Goal: Information Seeking & Learning: Learn about a topic

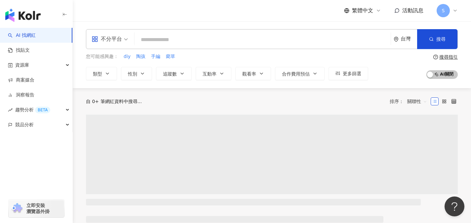
click at [124, 41] on span "不分平台" at bounding box center [110, 39] width 36 height 11
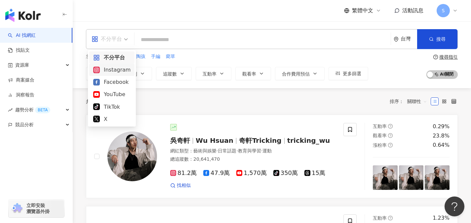
click at [113, 73] on div "Instagram" at bounding box center [111, 70] width 37 height 8
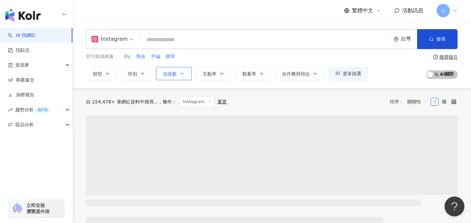
click at [174, 73] on span "追蹤數" at bounding box center [170, 73] width 14 height 5
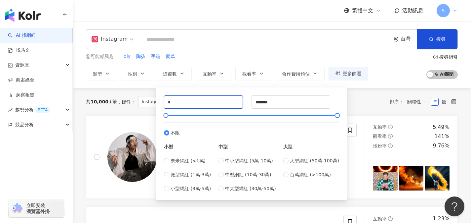
drag, startPoint x: 183, startPoint y: 103, endPoint x: 154, endPoint y: 101, distance: 29.5
type input "*****"
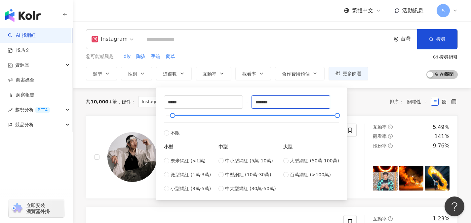
drag, startPoint x: 284, startPoint y: 101, endPoint x: 247, endPoint y: 104, distance: 37.1
click at [247, 104] on div "***** - ******* 不限 小型 奈米網紅 (<1萬) 微型網紅 (1萬-3萬) 小型網紅 (3萬-5萬) 中型 中小型網紅 (5萬-10萬) 中型…" at bounding box center [251, 143] width 175 height 97
type input "******"
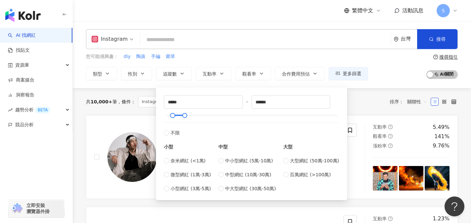
click at [329, 60] on div "您可能感興趣： diy 陶孩 手編 藺草 類型 性別 追蹤數 互動率 觀看率 合作費用預估 更多篩選 ***** - ****** 不限 小型 奈米網紅 (<…" at bounding box center [227, 66] width 283 height 27
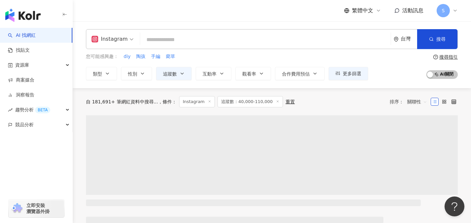
click at [350, 38] on input "search" at bounding box center [265, 39] width 245 height 13
type input "*"
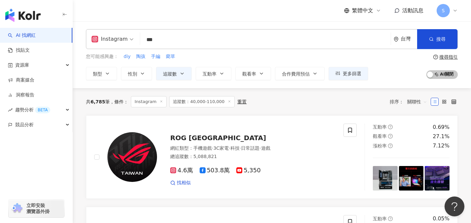
type input "***"
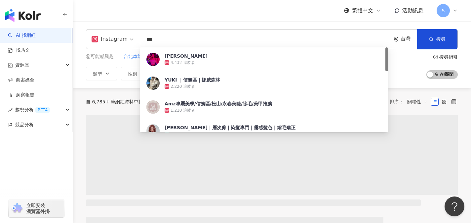
click at [414, 102] on span "關聯性" at bounding box center [418, 101] width 20 height 11
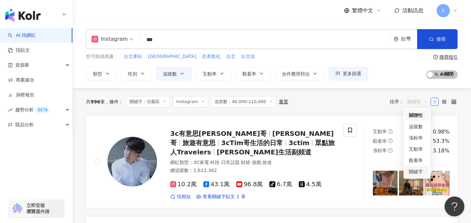
click at [420, 173] on div "關鍵字" at bounding box center [417, 171] width 17 height 7
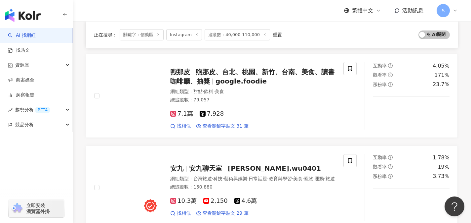
scroll to position [874, 0]
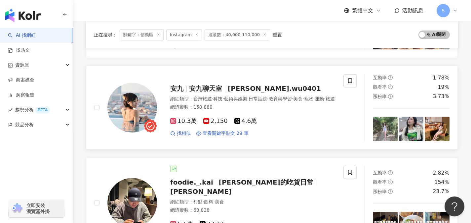
click at [249, 109] on div "總追蹤數 ： 150,880" at bounding box center [252, 107] width 165 height 7
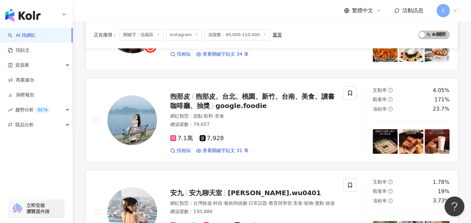
scroll to position [900, 0]
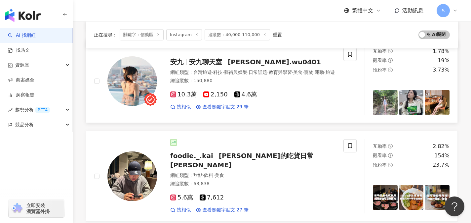
click at [277, 115] on link "安九 安九聊天室 angel.wu0401 網紅類型 ： 台灣旅遊 · 科技 · 藝術與娛樂 · 日常話題 · 教育與學習 · 美食 · 寵物 · 運動 · …" at bounding box center [272, 81] width 372 height 84
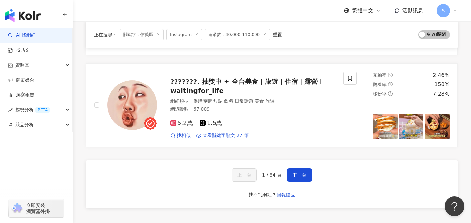
scroll to position [1081, 0]
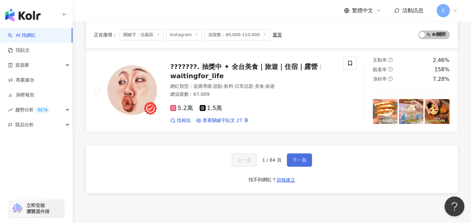
click at [302, 159] on button "下一頁" at bounding box center [299, 159] width 25 height 13
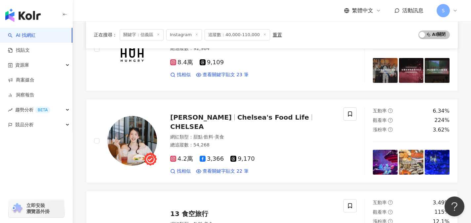
scroll to position [416, 0]
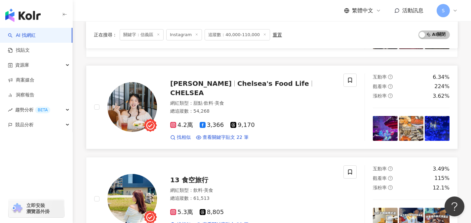
click at [234, 108] on div "總追蹤數 ： 54,268" at bounding box center [252, 111] width 165 height 7
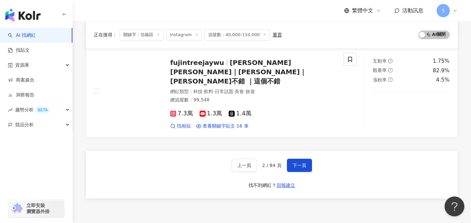
scroll to position [1085, 0]
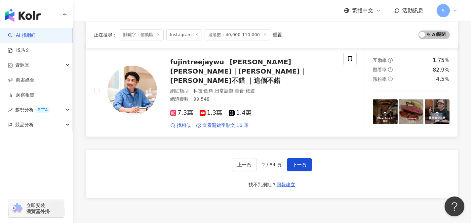
click at [223, 69] on div "fujintreejaywu Jay Wu｜吳 羽傑｜J哥不錯 ｜這個不錯 網紅類型 ： 科技 · 飲料 · 日常話題 · 美食 · 旅遊 總追蹤數 ： 99…" at bounding box center [246, 90] width 179 height 76
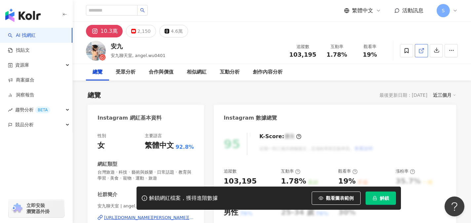
click at [424, 53] on icon at bounding box center [422, 51] width 6 height 6
click at [424, 48] on icon at bounding box center [422, 51] width 6 height 6
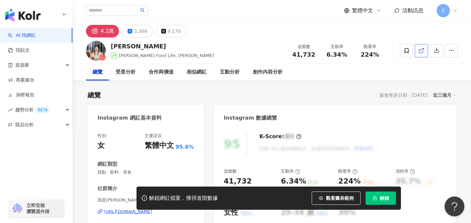
click at [423, 54] on link at bounding box center [421, 50] width 13 height 13
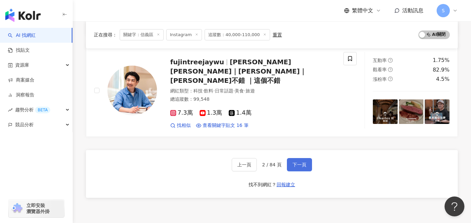
click at [308, 158] on button "下一頁" at bounding box center [299, 164] width 25 height 13
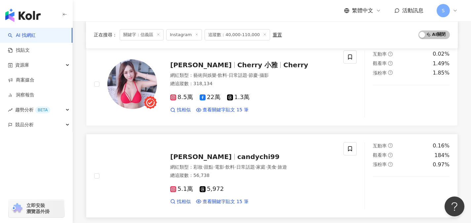
scroll to position [171, 0]
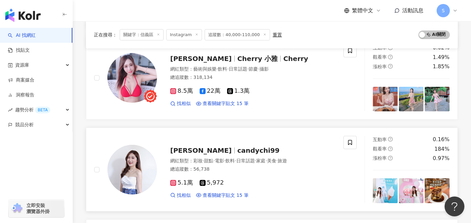
click at [240, 182] on div "5.1萬 5,972" at bounding box center [252, 182] width 165 height 7
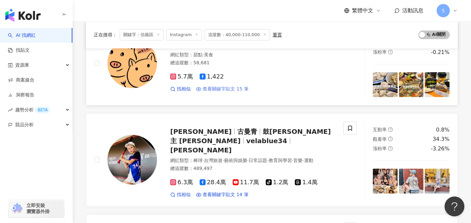
scroll to position [464, 0]
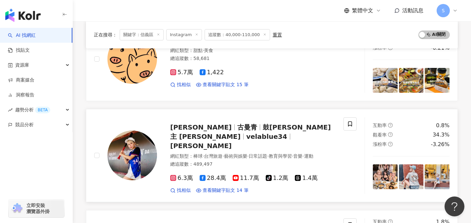
click at [219, 142] on span "陳曼青BlueVela" at bounding box center [201, 146] width 62 height 8
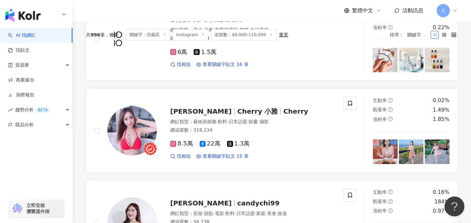
scroll to position [0, 0]
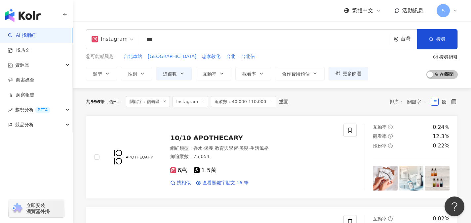
click at [238, 36] on input "***" at bounding box center [265, 39] width 245 height 13
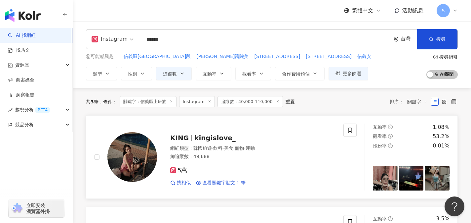
click at [223, 142] on div "KING kingislove_" at bounding box center [252, 137] width 165 height 9
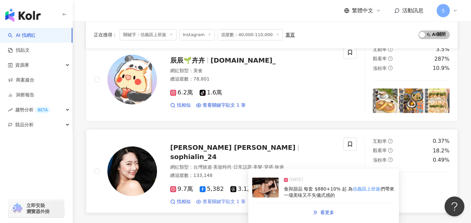
scroll to position [273, 0]
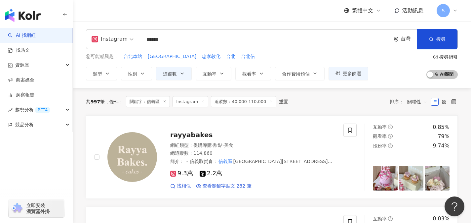
click at [248, 40] on input "******" at bounding box center [265, 39] width 245 height 13
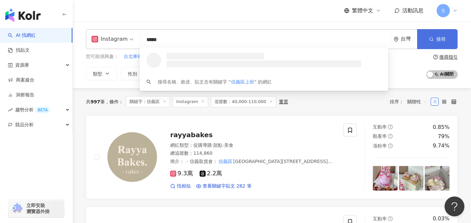
click at [442, 37] on span "搜尋" at bounding box center [441, 38] width 9 height 5
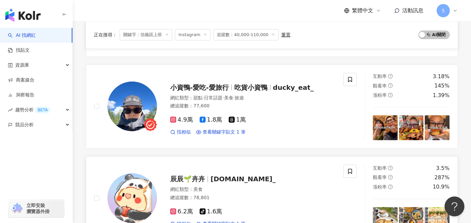
scroll to position [276, 0]
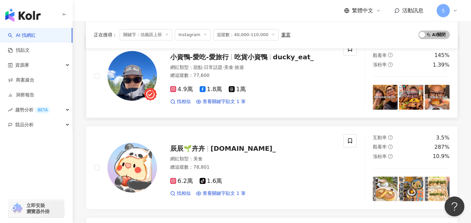
click at [280, 94] on div "小資鴨-愛吃-愛旅行 吃貨小資鴨 ducky_eat_ 網紅類型 ： 甜點 · 日常話題 · 美食 · 旅遊 總追蹤數 ： 77,600 4.9萬 1.8萬 …" at bounding box center [218, 75] width 249 height 67
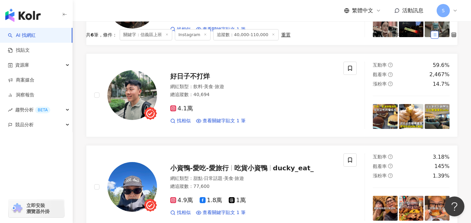
scroll to position [0, 0]
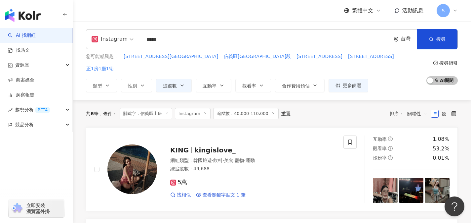
click at [206, 44] on input "*****" at bounding box center [265, 39] width 245 height 13
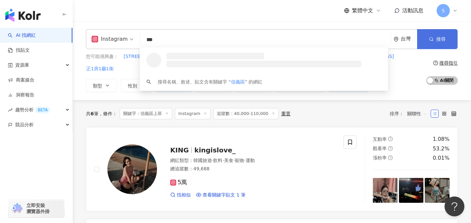
type input "***"
click at [447, 39] on button "搜尋" at bounding box center [438, 39] width 40 height 20
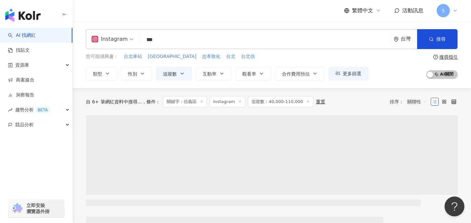
click at [414, 103] on span "關聯性" at bounding box center [418, 101] width 20 height 11
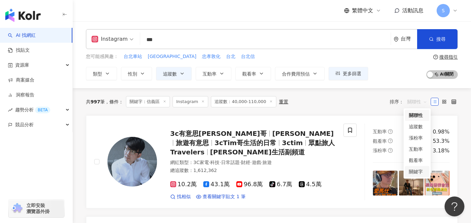
click at [415, 172] on div "關鍵字" at bounding box center [417, 171] width 17 height 7
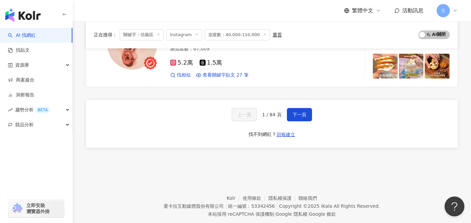
scroll to position [1134, 0]
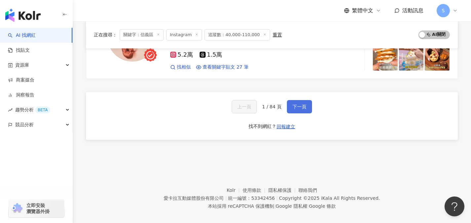
click at [309, 105] on button "下一頁" at bounding box center [299, 106] width 25 height 13
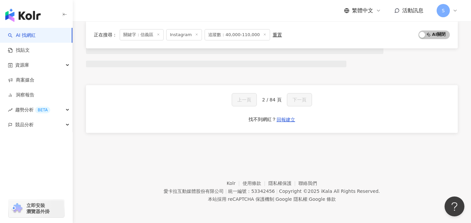
scroll to position [436, 0]
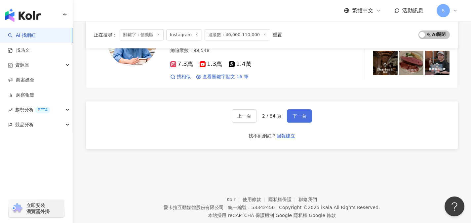
click at [309, 109] on button "下一頁" at bounding box center [299, 115] width 25 height 13
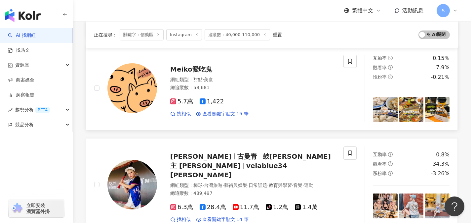
scroll to position [332, 0]
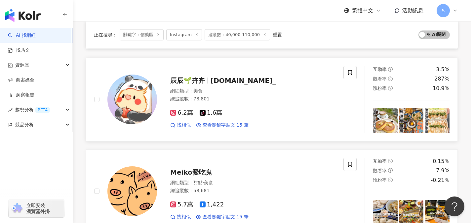
click at [241, 110] on div "6.2萬 tiktok-icon 1.6萬" at bounding box center [252, 112] width 165 height 7
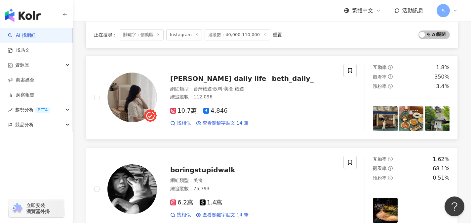
scroll to position [613, 0]
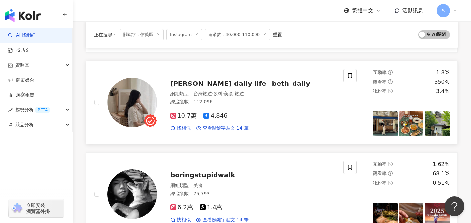
click at [225, 99] on div "總追蹤數 ： 112,096" at bounding box center [252, 102] width 165 height 7
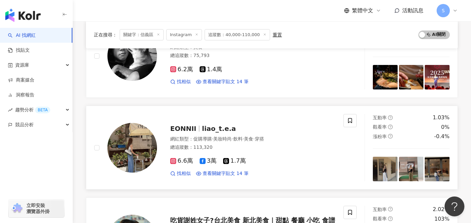
click at [243, 152] on div "6.6萬 3萬 1.7萬 找相似 查看關鍵字貼文 14 筆" at bounding box center [252, 164] width 165 height 24
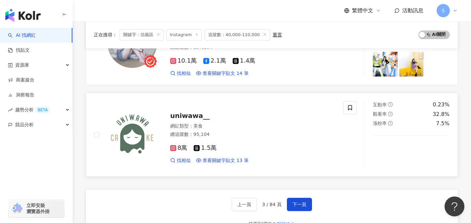
scroll to position [1041, 0]
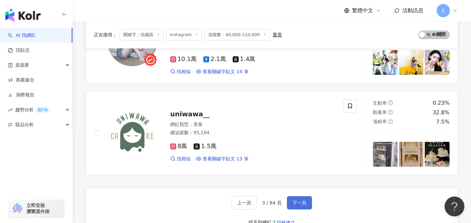
click at [309, 198] on button "下一頁" at bounding box center [299, 202] width 25 height 13
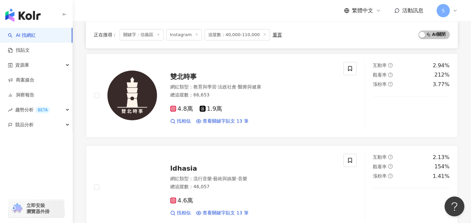
scroll to position [1034, 0]
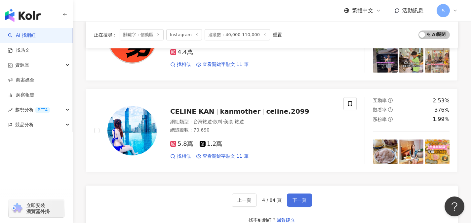
click at [301, 195] on button "下一頁" at bounding box center [299, 199] width 25 height 13
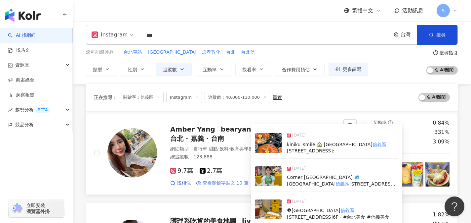
scroll to position [112, 0]
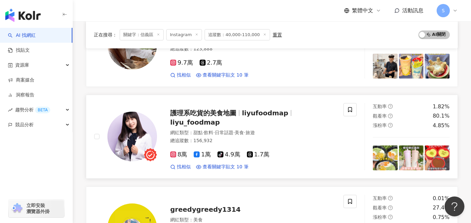
click at [243, 132] on div "網紅類型 ： 甜點 · 飲料 · 日常話題 · 美食 · 旅遊 總追蹤數 ： 156,932" at bounding box center [252, 137] width 165 height 16
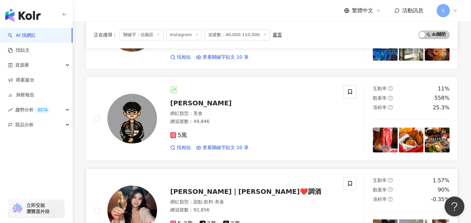
scroll to position [601, 0]
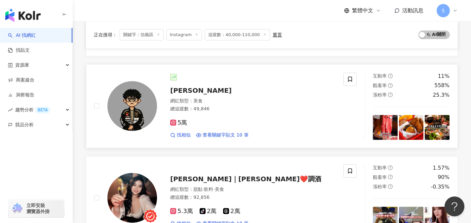
click at [246, 126] on div "5萬" at bounding box center [252, 122] width 165 height 7
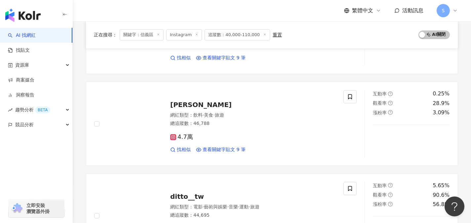
scroll to position [872, 0]
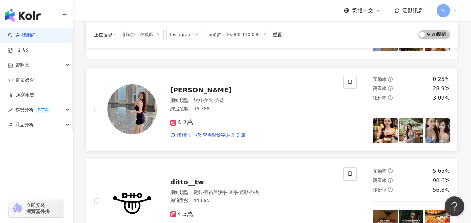
click at [241, 109] on div "總追蹤數 ： 46,788" at bounding box center [252, 109] width 165 height 7
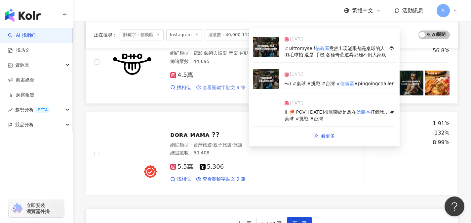
scroll to position [1030, 0]
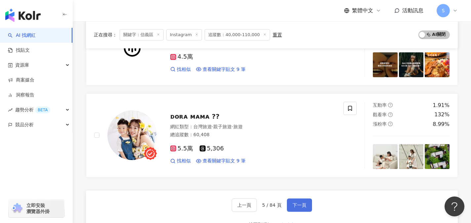
click at [309, 201] on button "下一頁" at bounding box center [299, 204] width 25 height 13
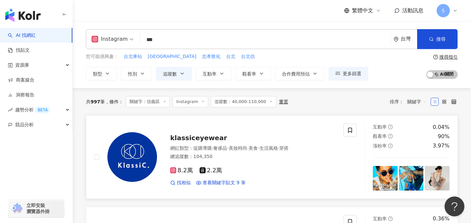
scroll to position [127, 0]
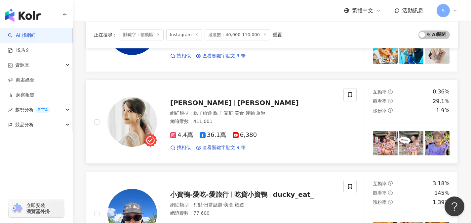
click at [243, 123] on div "總追蹤數 ： 411,001" at bounding box center [252, 121] width 165 height 7
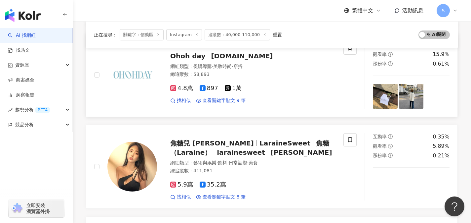
scroll to position [359, 0]
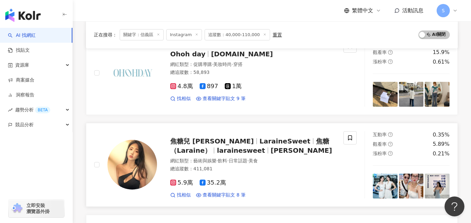
click at [243, 188] on div "5.9萬 35.2萬 找相似 查看關鍵字貼文 8 筆" at bounding box center [252, 186] width 165 height 24
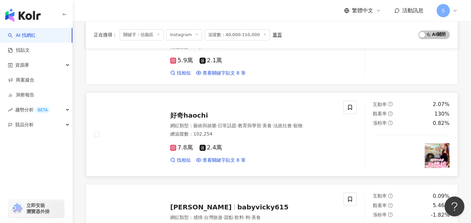
scroll to position [634, 0]
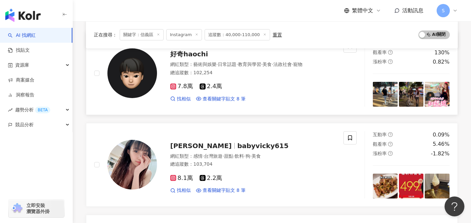
click at [242, 87] on div "7.8萬 2.4萬" at bounding box center [252, 86] width 165 height 7
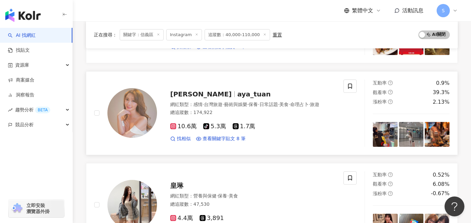
scroll to position [778, 0]
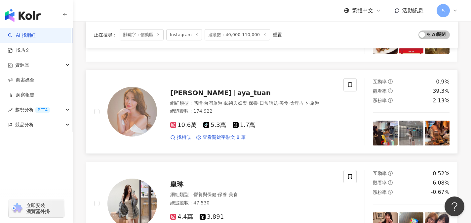
click at [228, 148] on link "Aya Tuan aya_tuan 網紅類型 ： 感情 · 台灣旅遊 · 藝術與娛樂 · 保養 · 日常話題 · 美食 · 命理占卜 · 旅遊 總追蹤數 ： …" at bounding box center [272, 112] width 372 height 84
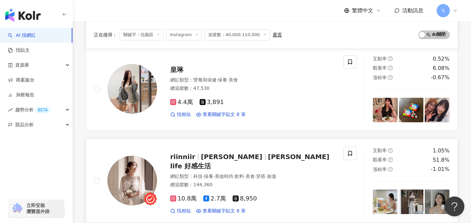
scroll to position [869, 0]
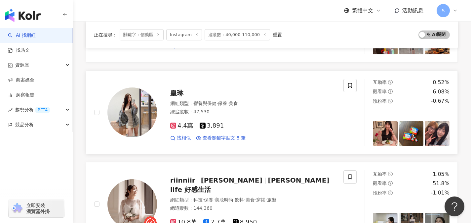
click at [245, 128] on div "4.4萬 3,891" at bounding box center [252, 125] width 165 height 7
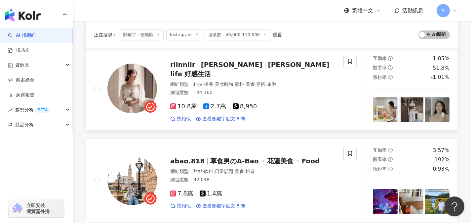
click at [236, 121] on div "riinniir Riin Chen Riin’s life 好感生活 網紅類型 ： 科技 · 保養 · 美妝時尚 · 飲料 · 美食 · 穿搭 · 旅遊 總…" at bounding box center [218, 88] width 249 height 67
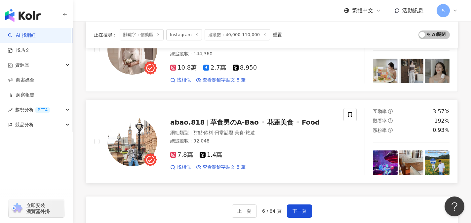
scroll to position [1024, 0]
click at [290, 205] on button "下一頁" at bounding box center [299, 210] width 25 height 13
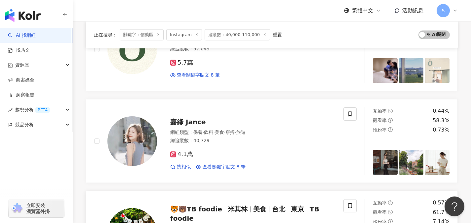
scroll to position [320, 0]
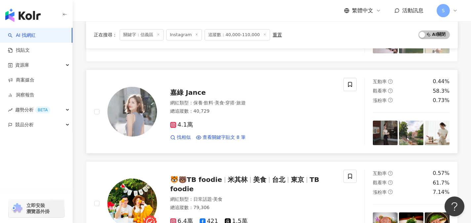
click at [206, 116] on div "4.1萬 找相似 查看關鍵字貼文 8 筆" at bounding box center [252, 128] width 165 height 24
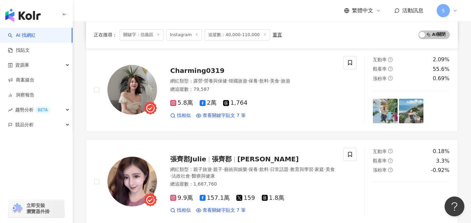
scroll to position [523, 0]
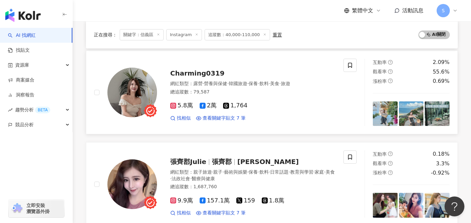
click at [218, 90] on div "總追蹤數 ： 79,587" at bounding box center [252, 92] width 165 height 7
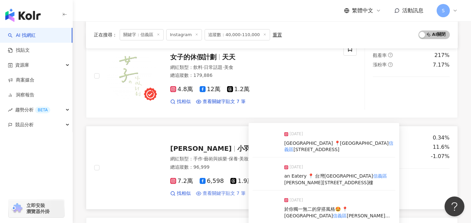
scroll to position [865, 0]
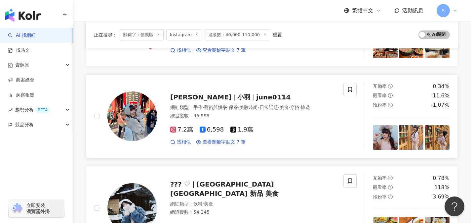
click at [283, 144] on div "找相似 查看關鍵字貼文 7 筆" at bounding box center [252, 142] width 165 height 7
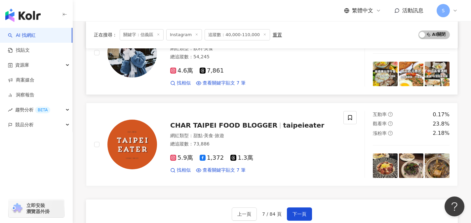
scroll to position [1048, 0]
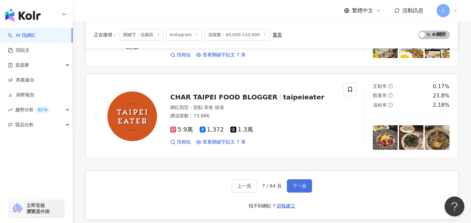
click at [299, 187] on span "下一頁" at bounding box center [300, 185] width 14 height 5
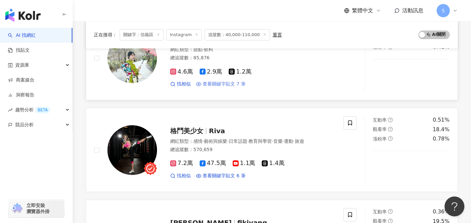
scroll to position [99, 0]
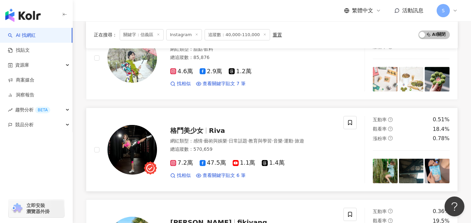
click at [236, 151] on div "總追蹤數 ： 570,659" at bounding box center [252, 149] width 165 height 7
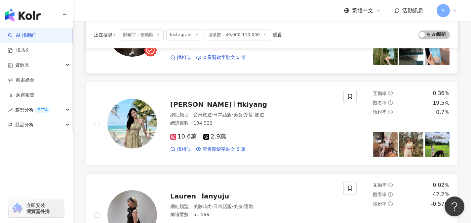
scroll to position [218, 0]
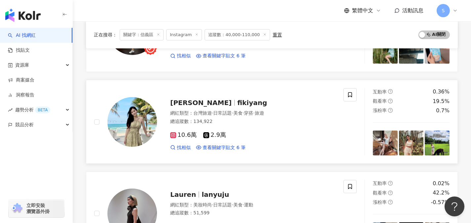
click at [223, 123] on div "總追蹤數 ： 134,922" at bounding box center [252, 121] width 165 height 7
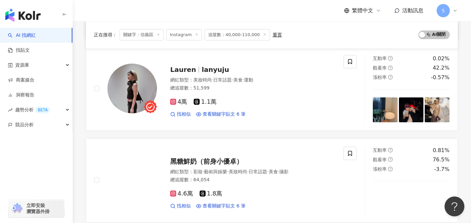
scroll to position [353, 0]
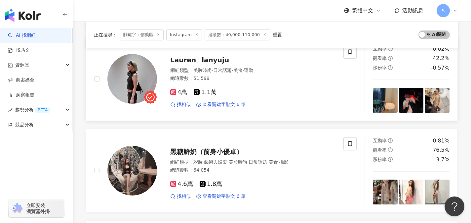
click at [236, 91] on div "4萬 1.1萬" at bounding box center [252, 92] width 165 height 7
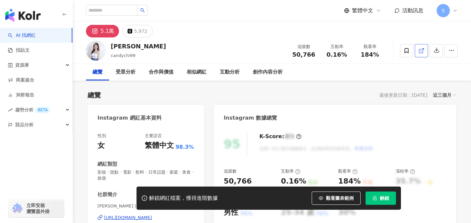
click at [418, 53] on link at bounding box center [421, 50] width 13 height 13
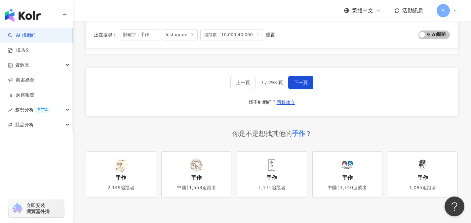
scroll to position [1066, 0]
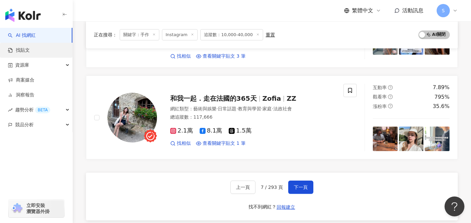
click at [30, 47] on link "找貼文" at bounding box center [19, 50] width 22 height 7
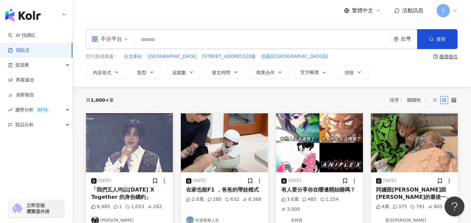
click at [123, 42] on span "不分平台" at bounding box center [110, 39] width 36 height 11
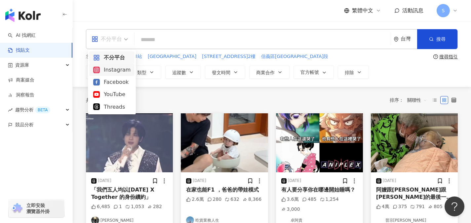
click at [122, 68] on div "Instagram" at bounding box center [111, 70] width 37 height 8
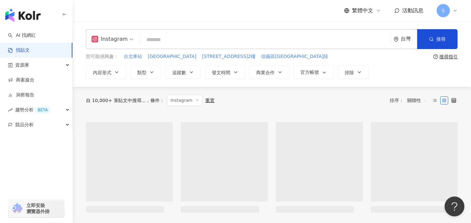
click at [158, 44] on input "search" at bounding box center [265, 39] width 245 height 14
click at [161, 43] on input "search" at bounding box center [265, 39] width 245 height 14
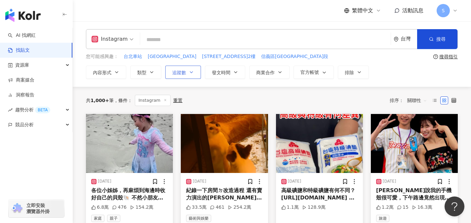
click at [186, 67] on button "追蹤數" at bounding box center [183, 72] width 36 height 13
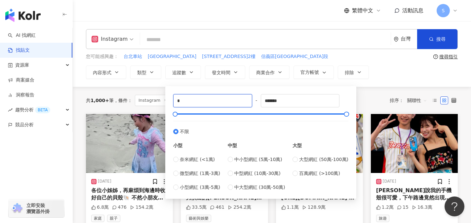
drag, startPoint x: 188, startPoint y: 103, endPoint x: 163, endPoint y: 99, distance: 25.1
type input "*****"
drag, startPoint x: 292, startPoint y: 101, endPoint x: 219, endPoint y: 104, distance: 73.2
click at [219, 104] on div "***** - ******* 不限 小型 奈米網紅 (<1萬) 微型網紅 (1萬-3萬) 小型網紅 (3萬-5萬) 中型 中小型網紅 (5萬-10萬) 中型…" at bounding box center [260, 142] width 175 height 97
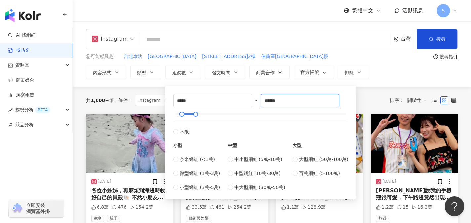
type input "******"
click at [392, 76] on div "內容形式 類型 追蹤數 發文時間 商業合作 官方帳號 排除 ***** - ****** 不限 小型 奈米網紅 (<1萬) 微型網紅 (1萬-3萬) 小型網紅…" at bounding box center [272, 72] width 372 height 13
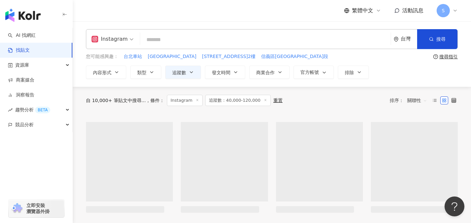
click at [269, 41] on input "search" at bounding box center [265, 39] width 245 height 14
type input "*"
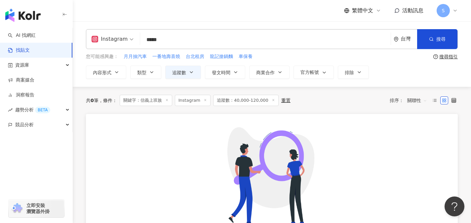
click at [154, 40] on input "*****" at bounding box center [265, 39] width 245 height 14
type input "******"
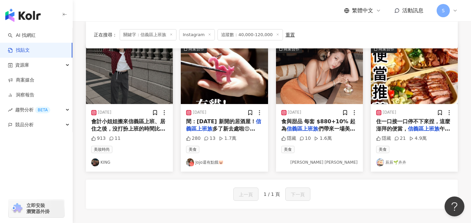
scroll to position [16, 0]
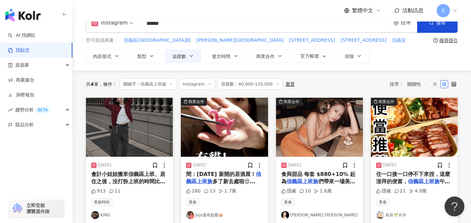
click at [235, 176] on span "間：[DATE] 新開的居酒屋！" at bounding box center [220, 174] width 69 height 6
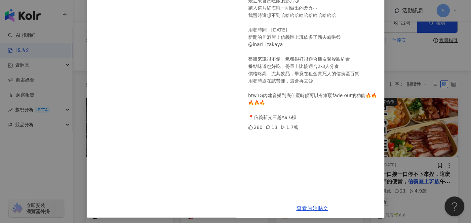
scroll to position [74, 0]
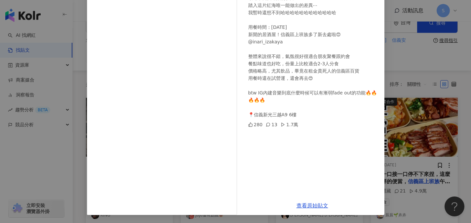
click at [399, 77] on div "Jojo還有點餓🐷 2024/4/7 最近來嘗試吃飯的影片😆 踏入這片紅海唯一能做出的差異⋯ 我暫時還想不到哈哈哈哈哈哈哈哈哈哈哈哈 用餐時間：2024/03…" at bounding box center [235, 111] width 471 height 223
click at [423, 42] on div "Jojo還有點餓🐷 2024/4/7 最近來嘗試吃飯的影片😆 踏入這片紅海唯一能做出的差異⋯ 我暫時還想不到哈哈哈哈哈哈哈哈哈哈哈哈 用餐時間：2024/03…" at bounding box center [235, 111] width 471 height 223
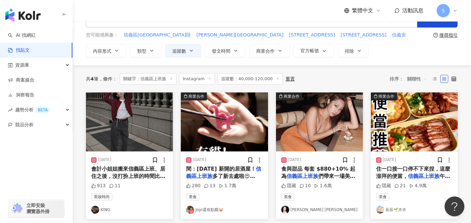
scroll to position [29, 0]
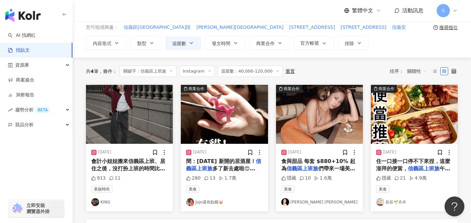
click at [421, 164] on span "住一口接一口停不下來捏，這麼澎拜的便當，" at bounding box center [413, 165] width 74 height 14
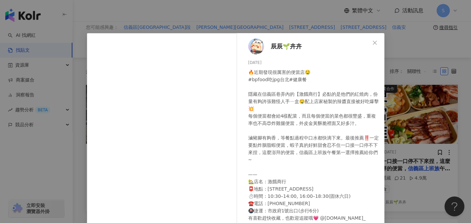
scroll to position [64, 0]
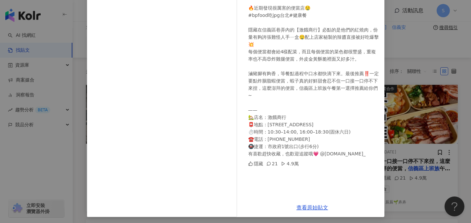
click at [406, 24] on div "辰辰🌱卉卉 2025/2/4 🔥近期發現很厲害的便當店🤤 #bpfood吃jpg台北#健康餐 隱藏在信義區巷弄內的【激餓商行】必點的是他們的紅燒肉，份量有夠誇…" at bounding box center [235, 111] width 471 height 223
click at [408, 34] on div "辰辰🌱卉卉 2025/2/4 🔥近期發現很厲害的便當店🤤 #bpfood吃jpg台北#健康餐 隱藏在信義區巷弄內的【激餓商行】必點的是他們的紅燒肉，份量有夠誇…" at bounding box center [235, 111] width 471 height 223
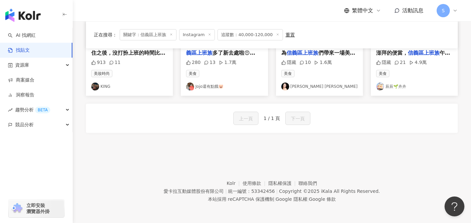
scroll to position [0, 0]
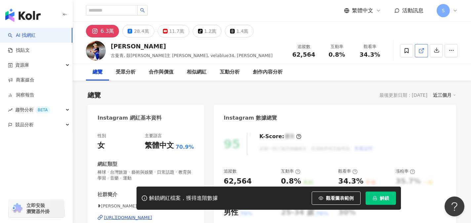
click at [420, 52] on icon at bounding box center [422, 51] width 6 height 6
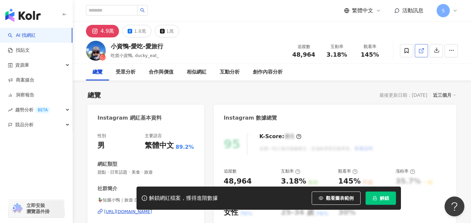
click at [421, 48] on icon at bounding box center [422, 51] width 6 height 6
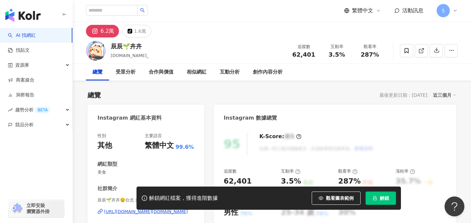
click at [421, 53] on icon at bounding box center [421, 51] width 4 height 4
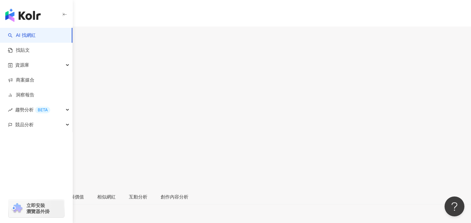
click at [10, 150] on icon at bounding box center [7, 153] width 6 height 6
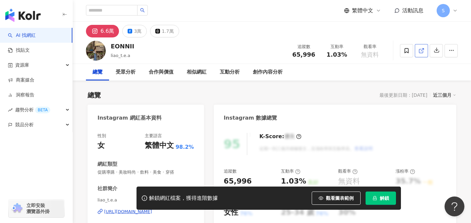
click at [424, 48] on icon at bounding box center [422, 51] width 6 height 6
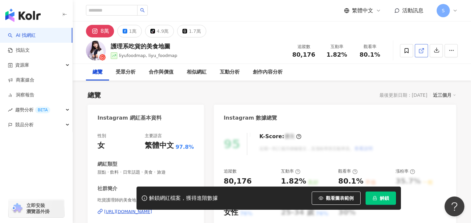
click at [421, 50] on icon at bounding box center [422, 51] width 6 height 6
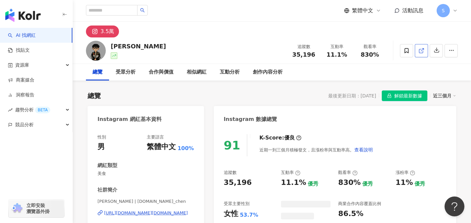
click at [422, 54] on link at bounding box center [421, 50] width 13 height 13
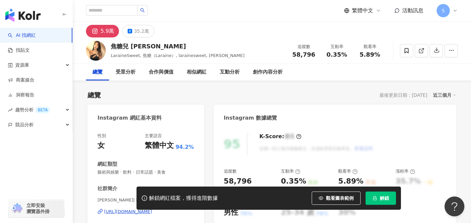
click at [419, 51] on icon at bounding box center [422, 51] width 6 height 6
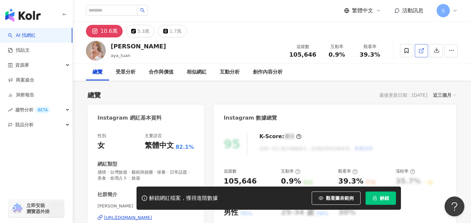
click at [420, 52] on icon at bounding box center [422, 51] width 6 height 6
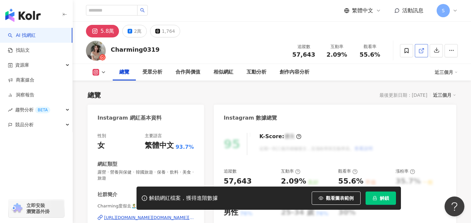
click at [421, 54] on link at bounding box center [421, 50] width 13 height 13
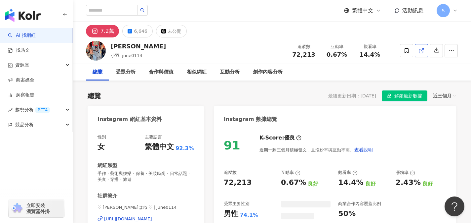
click at [419, 51] on icon at bounding box center [421, 51] width 4 height 4
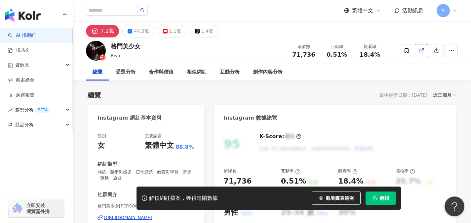
click at [418, 55] on link at bounding box center [421, 50] width 13 height 13
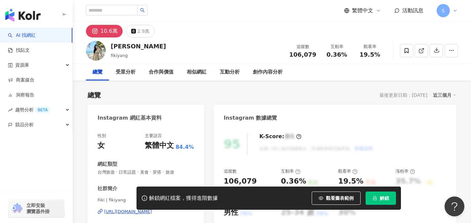
click at [419, 55] on link at bounding box center [421, 50] width 13 height 13
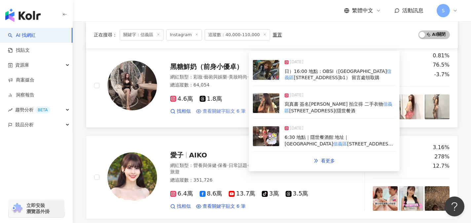
scroll to position [562, 0]
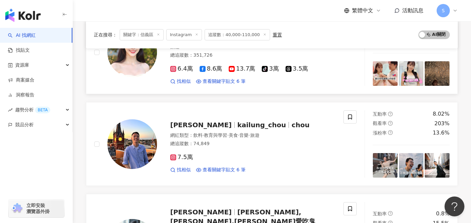
click at [273, 84] on div "愛子 AIKO 網紅類型 ： 營養與保健 · 保養 · 日常話題 · 教育與學習 · 家庭 · 美食 · 法政社會 · 交通工具 · 旅遊 總追蹤數 ： 35…" at bounding box center [218, 52] width 249 height 67
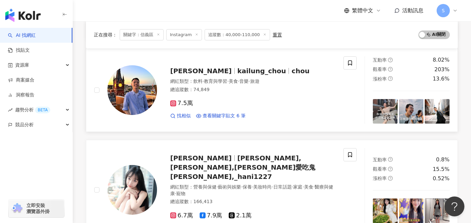
click at [236, 106] on div "7.5萬" at bounding box center [252, 103] width 165 height 7
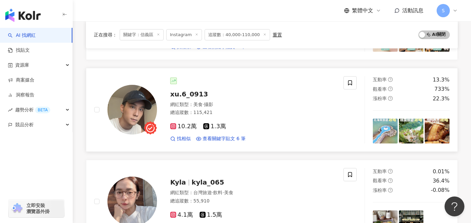
scroll to position [919, 0]
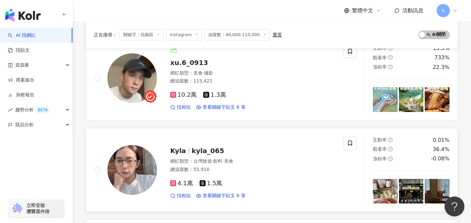
click at [231, 166] on div "總追蹤數 ： 55,910" at bounding box center [252, 169] width 165 height 7
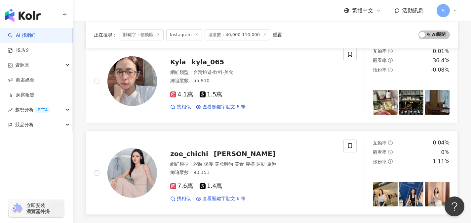
scroll to position [1015, 0]
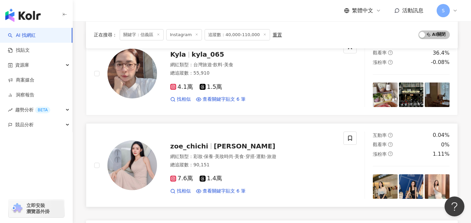
click at [225, 161] on div "總追蹤數 ： 90,151" at bounding box center [252, 164] width 165 height 7
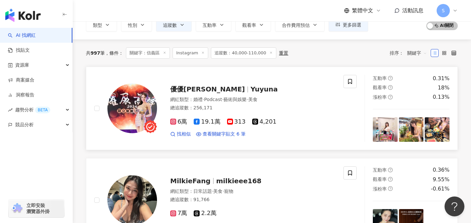
scroll to position [117, 0]
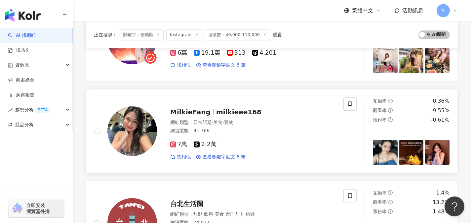
click at [246, 143] on div "7萬 2.2萬" at bounding box center [252, 144] width 165 height 7
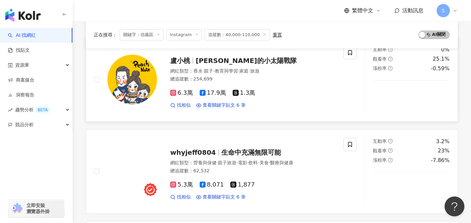
scroll to position [346, 0]
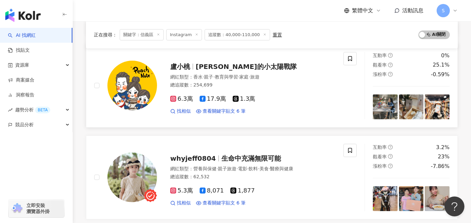
click at [279, 103] on div "6.3萬 17.9萬 1.3萬 找相似 查看關鍵字貼文 6 筆" at bounding box center [252, 102] width 165 height 24
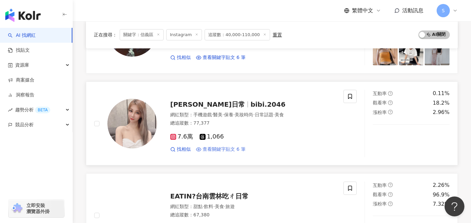
scroll to position [589, 0]
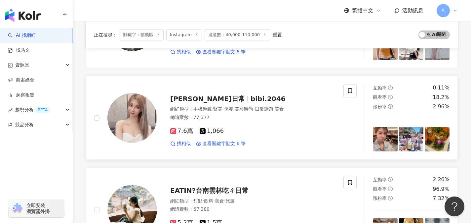
click at [240, 132] on div "7.6萬 1,066" at bounding box center [252, 130] width 165 height 7
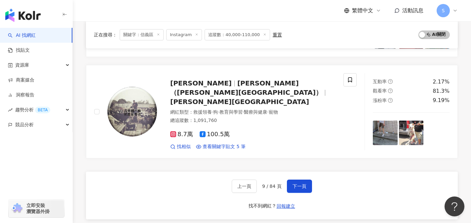
scroll to position [1063, 0]
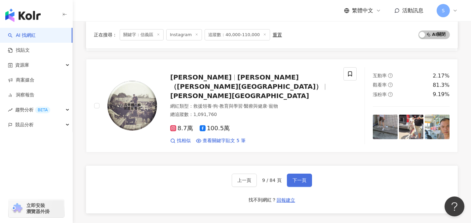
click at [296, 173] on button "下一頁" at bounding box center [299, 179] width 25 height 13
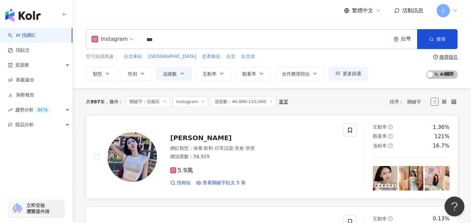
scroll to position [46, 0]
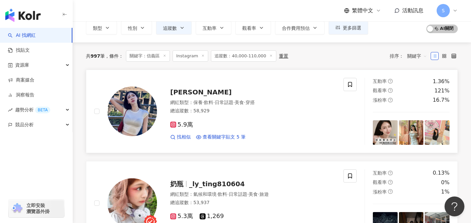
click at [232, 123] on div "5.9萬" at bounding box center [252, 124] width 165 height 7
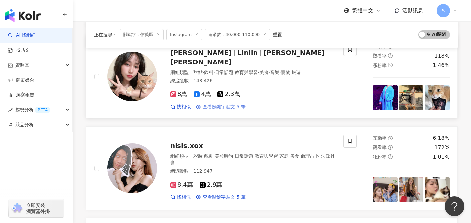
scroll to position [275, 0]
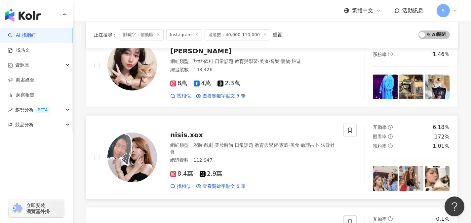
click at [241, 175] on div "8.4萬 2.9萬" at bounding box center [252, 173] width 165 height 7
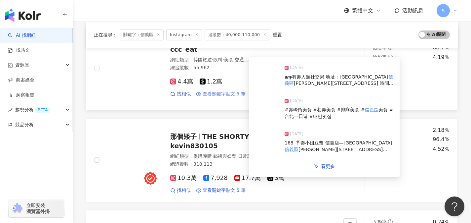
scroll to position [894, 0]
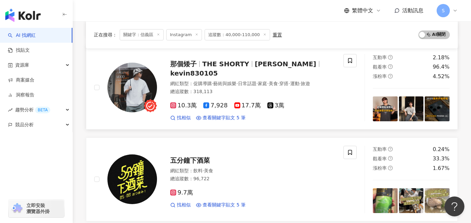
click at [234, 91] on div "網紅類型 ： 促購導購 · 藝術與娛樂 · 日常話題 · 家庭 · 美食 · 穿搭 · 運動 · 旅遊 總追蹤數 ： 318,113" at bounding box center [252, 88] width 165 height 16
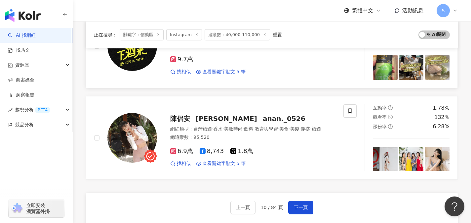
scroll to position [1028, 0]
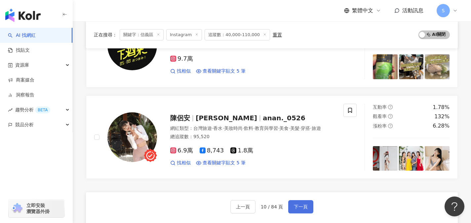
click at [301, 202] on button "下一頁" at bounding box center [300, 206] width 25 height 13
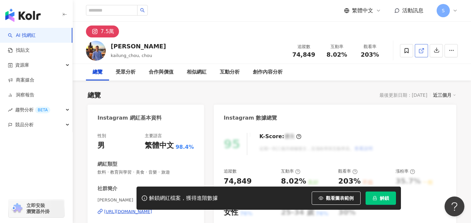
click at [419, 49] on icon at bounding box center [422, 51] width 6 height 6
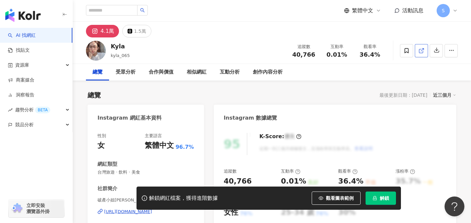
click at [418, 52] on link at bounding box center [421, 50] width 13 height 13
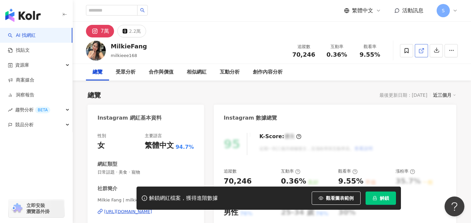
click at [422, 53] on icon at bounding box center [422, 51] width 6 height 6
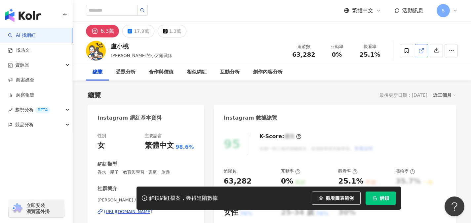
click at [420, 50] on icon at bounding box center [422, 51] width 6 height 6
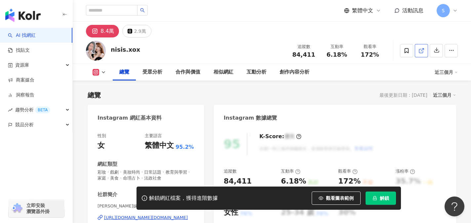
click at [422, 51] on icon at bounding box center [422, 51] width 6 height 6
